Goal: Information Seeking & Learning: Check status

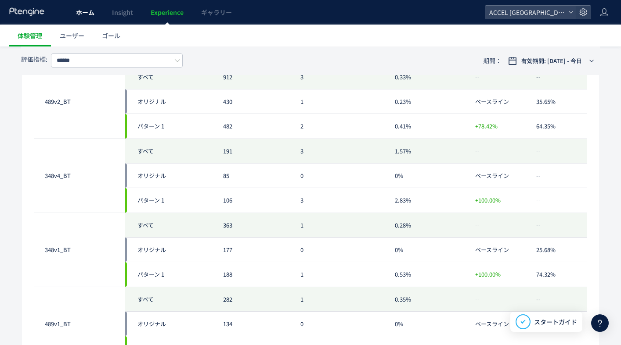
click at [86, 13] on span "ホーム" at bounding box center [85, 12] width 18 height 9
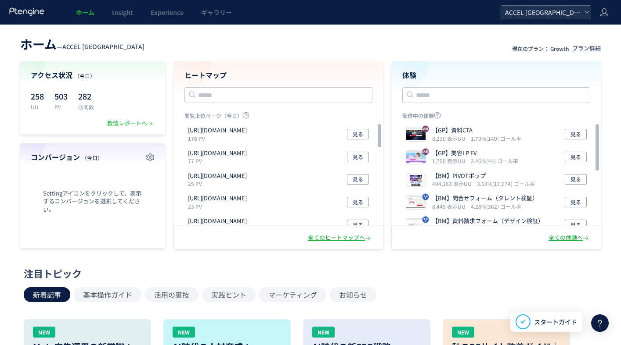
click at [515, 11] on span "ACCEL [GEOGRAPHIC_DATA]" at bounding box center [541, 12] width 78 height 13
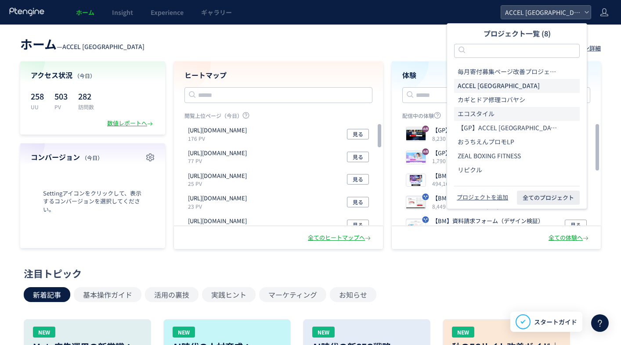
click at [481, 116] on span "エコスタイル" at bounding box center [475, 114] width 37 height 9
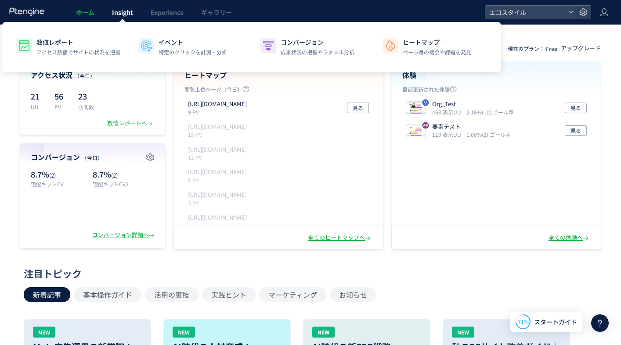
click at [115, 14] on span "Insight" at bounding box center [122, 12] width 21 height 9
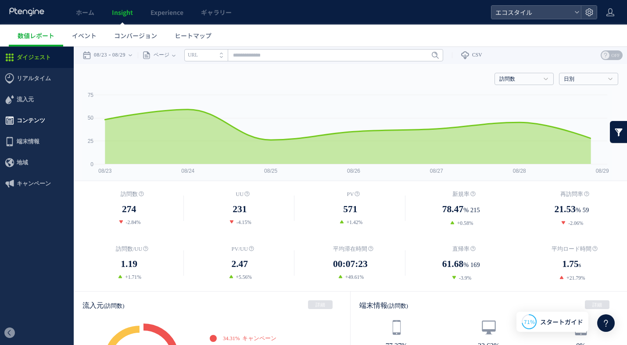
click at [18, 119] on span "コンテンツ" at bounding box center [31, 120] width 29 height 21
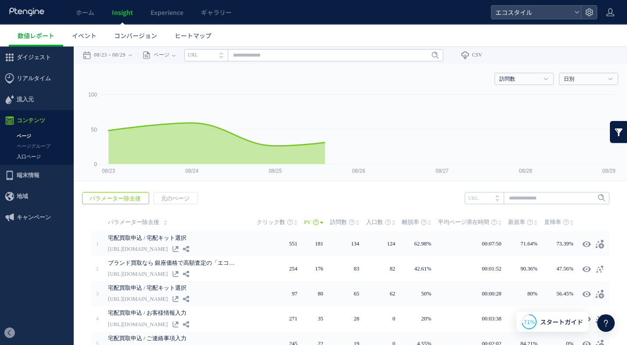
click at [24, 155] on link "入口ページ" at bounding box center [37, 157] width 74 height 10
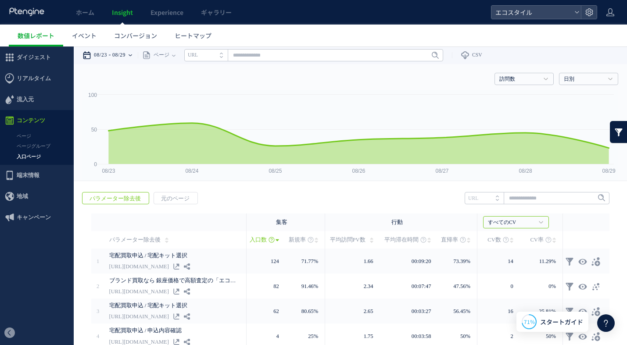
click at [115, 54] on time "08/29" at bounding box center [118, 56] width 13 height 18
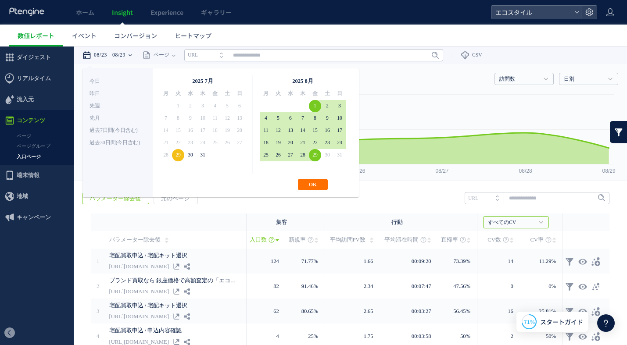
click at [316, 191] on div "**********" at bounding box center [221, 132] width 277 height 129
click at [316, 177] on div "**********" at bounding box center [221, 132] width 277 height 129
click at [315, 179] on button "OK" at bounding box center [313, 184] width 30 height 11
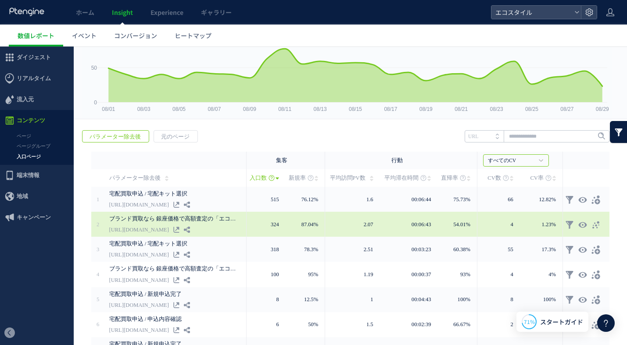
scroll to position [88, 0]
